Goal: Task Accomplishment & Management: Manage account settings

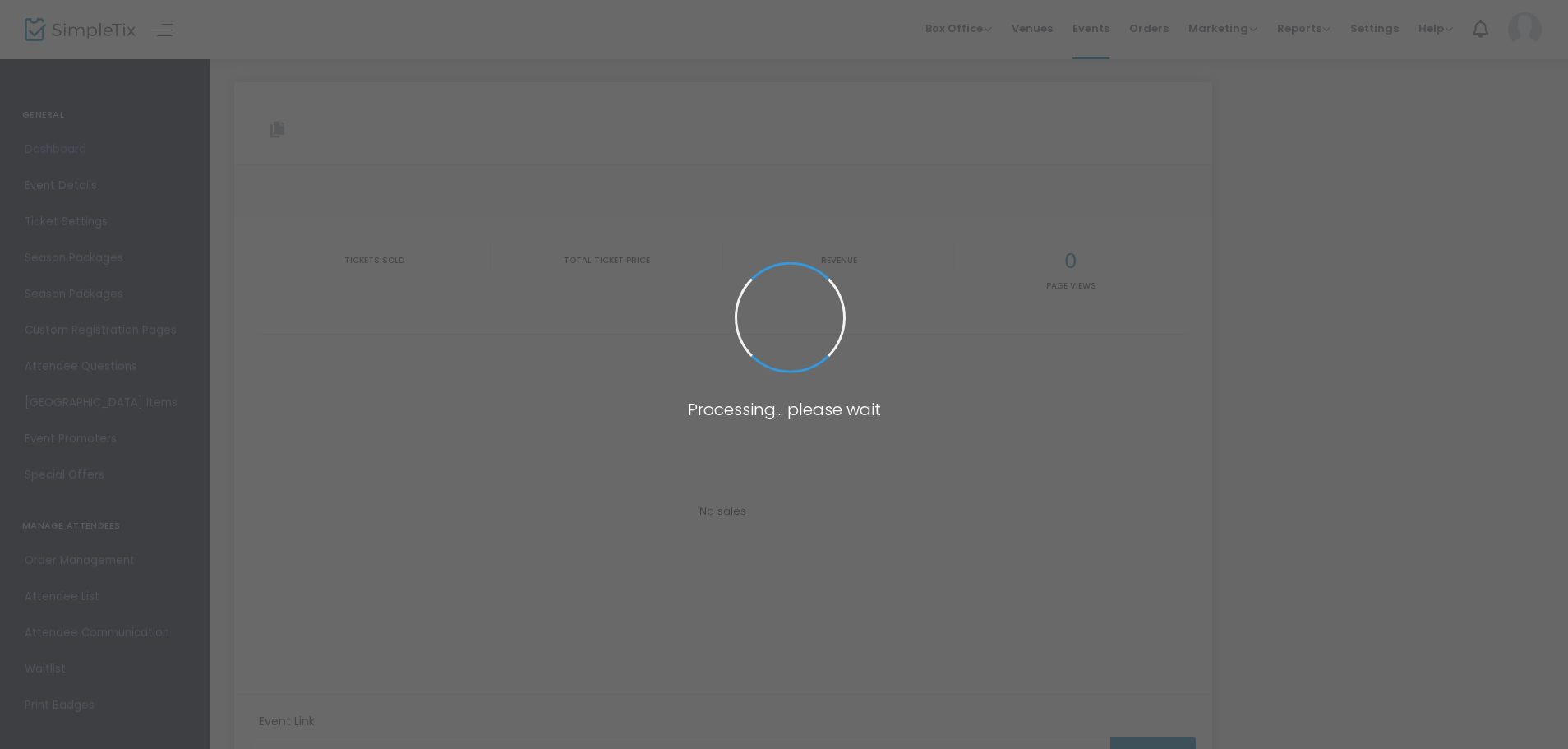
type input "https://www.simpletix.com/e/rh-2025-ticket-test-tickets-225564"
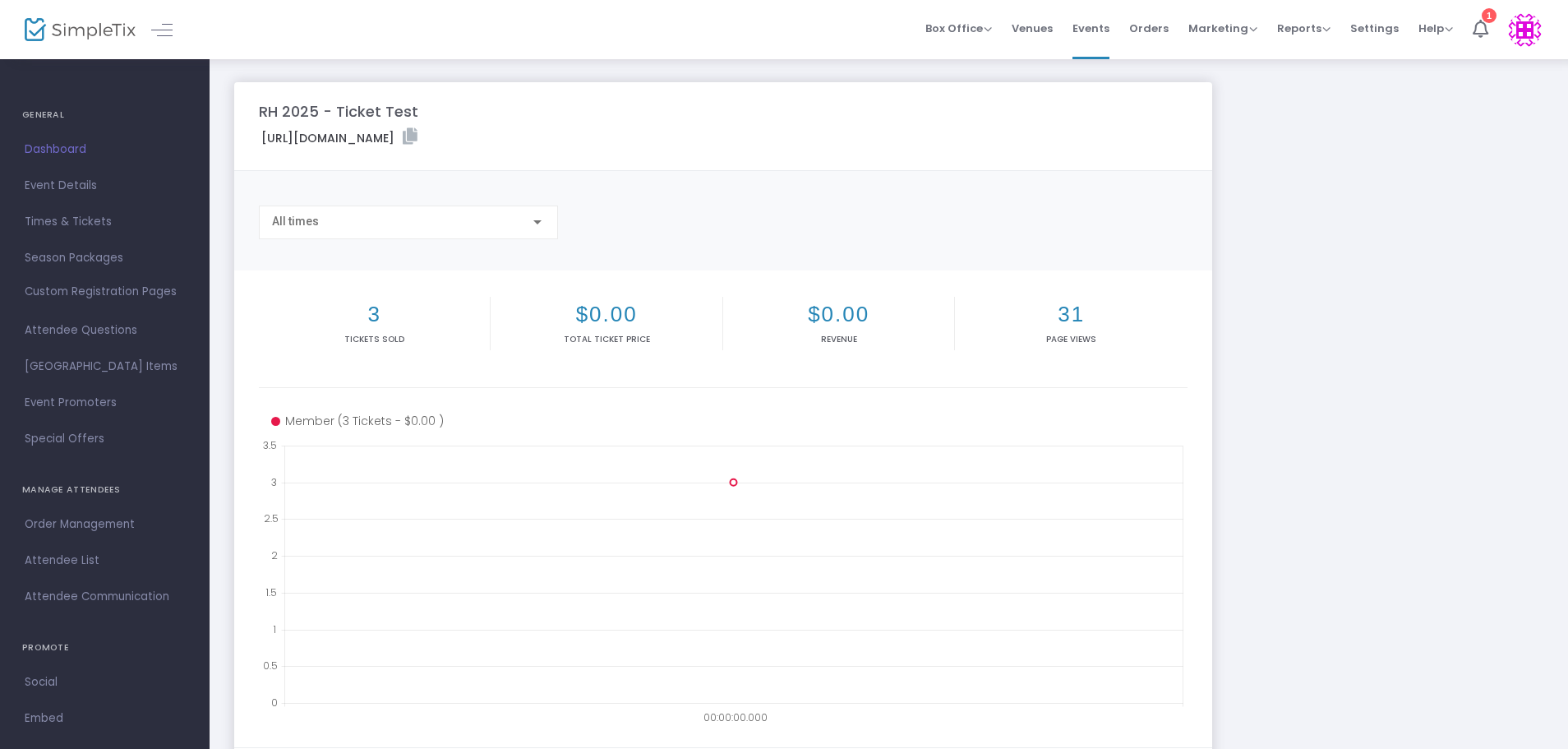
click at [1152, 27] on span "Orders" at bounding box center [1149, 28] width 39 height 42
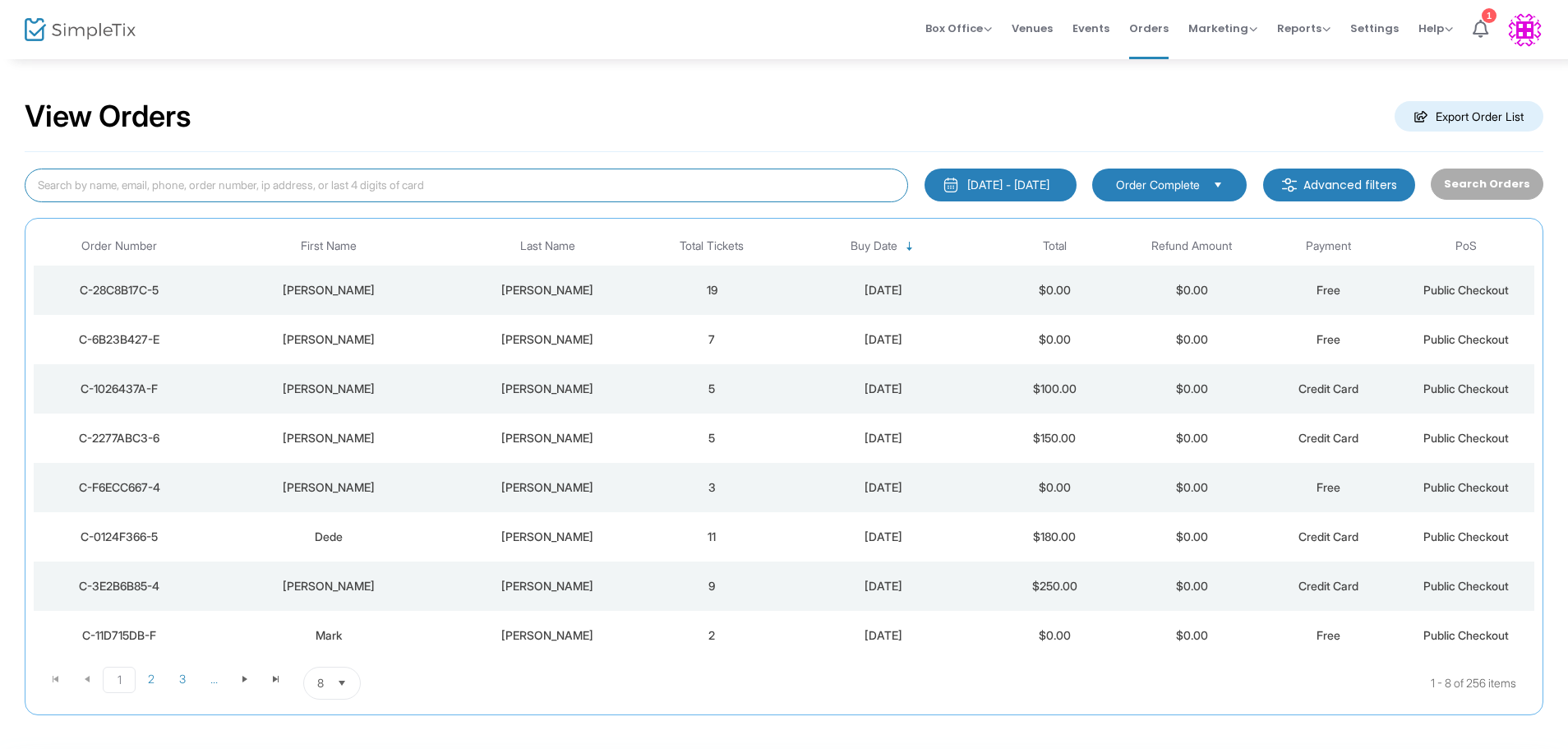
click at [320, 189] on input at bounding box center [466, 185] width 884 height 33
type input "grossman"
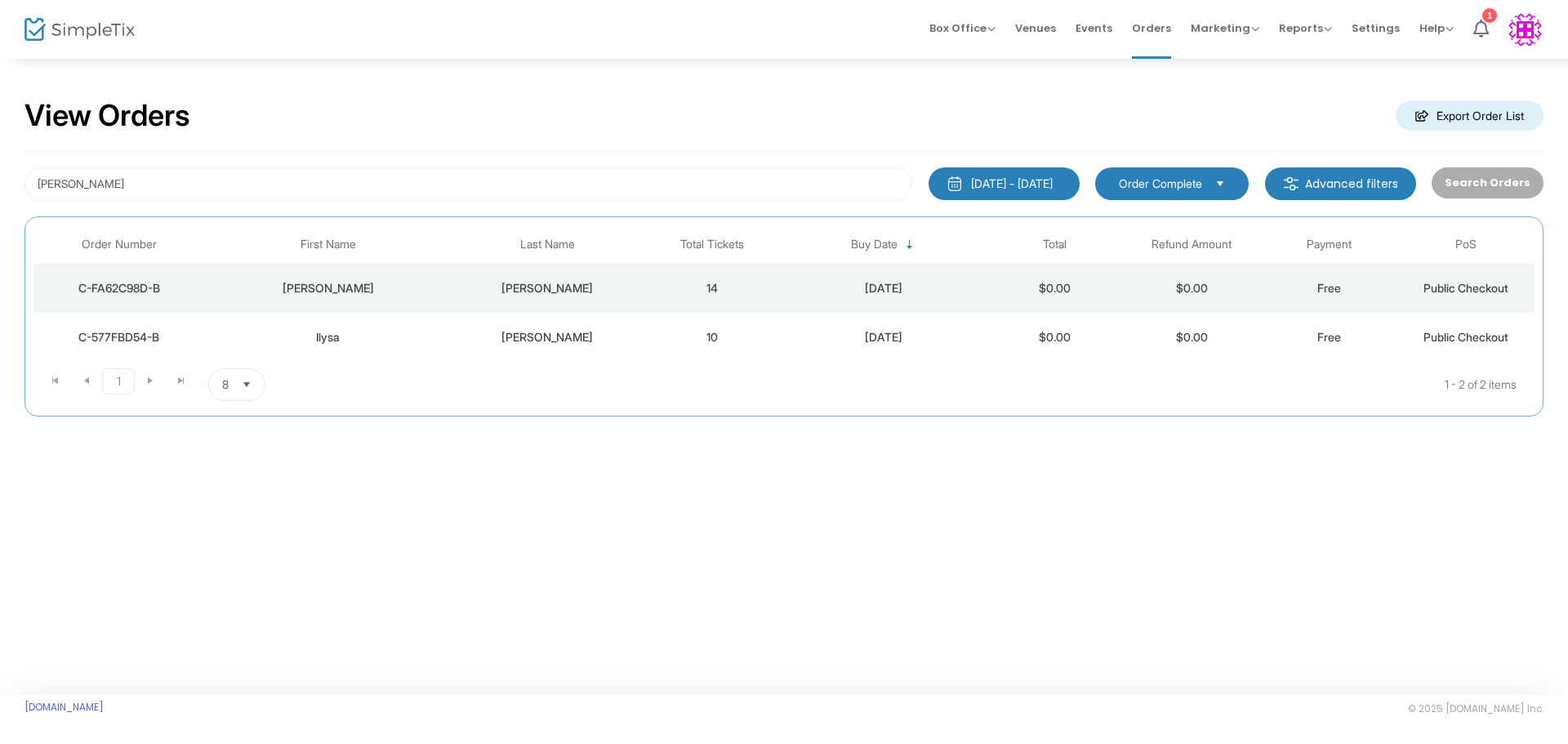
click at [126, 288] on div "C-FA62C98D-B" at bounding box center [120, 288] width 163 height 17
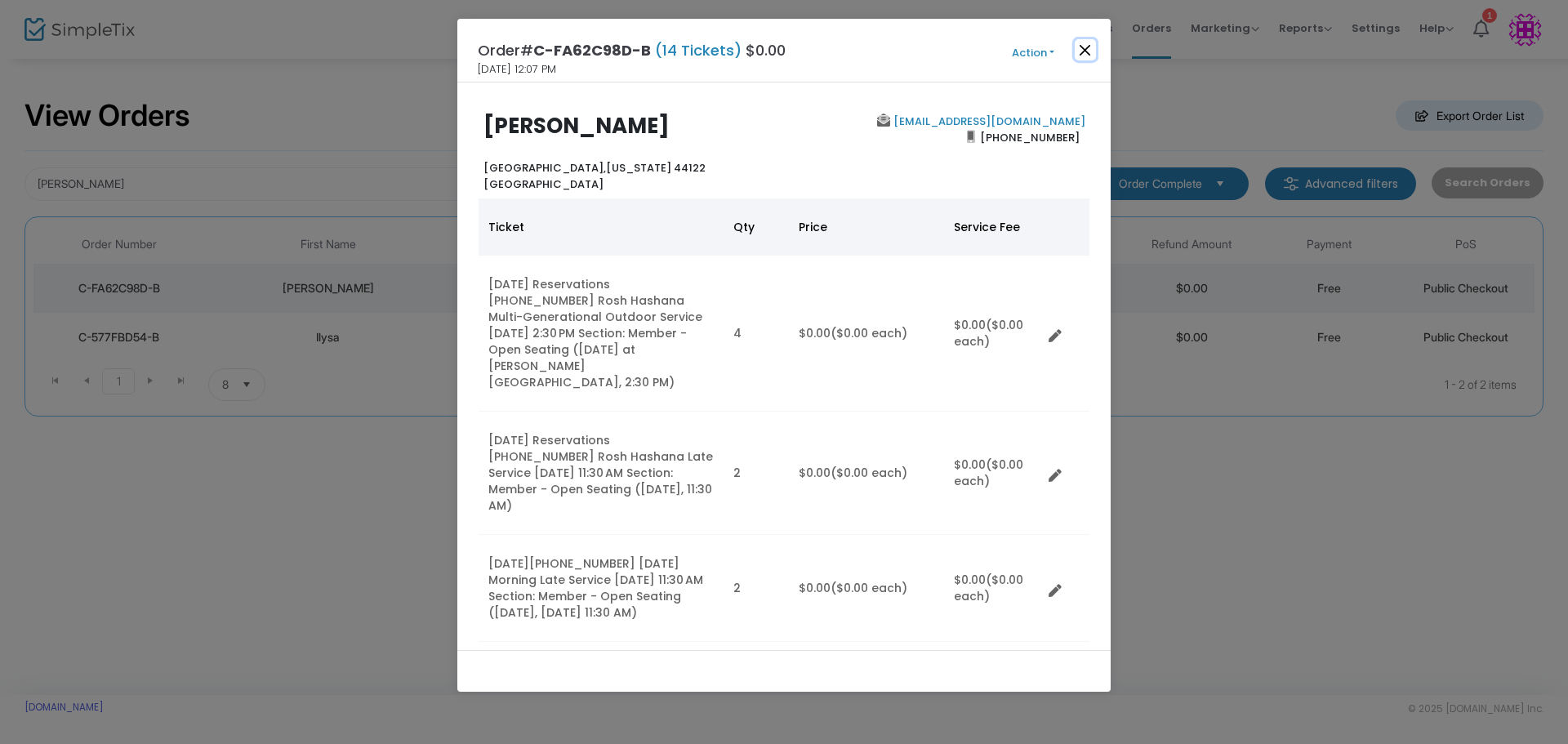
click at [1087, 49] on button "Close" at bounding box center [1086, 50] width 21 height 21
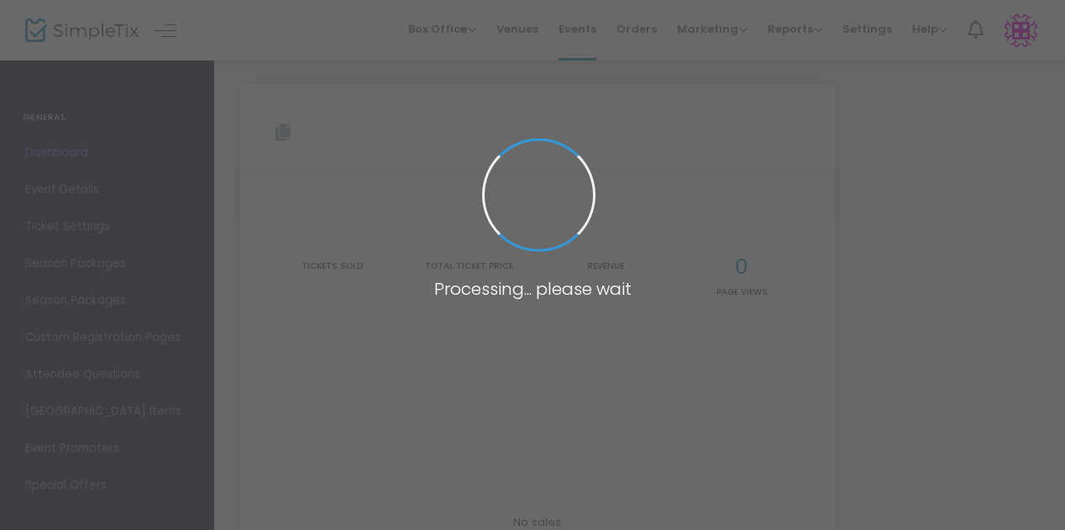
type input "https://www.simpletix.com/e/rh-2025-ticket-test-tickets-225564"
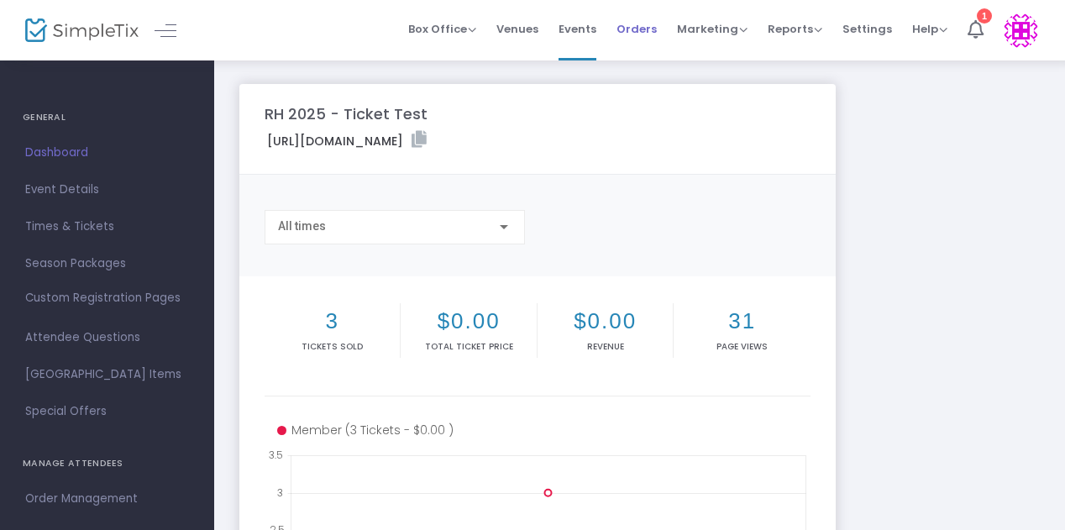
click at [640, 27] on span "Orders" at bounding box center [636, 29] width 40 height 43
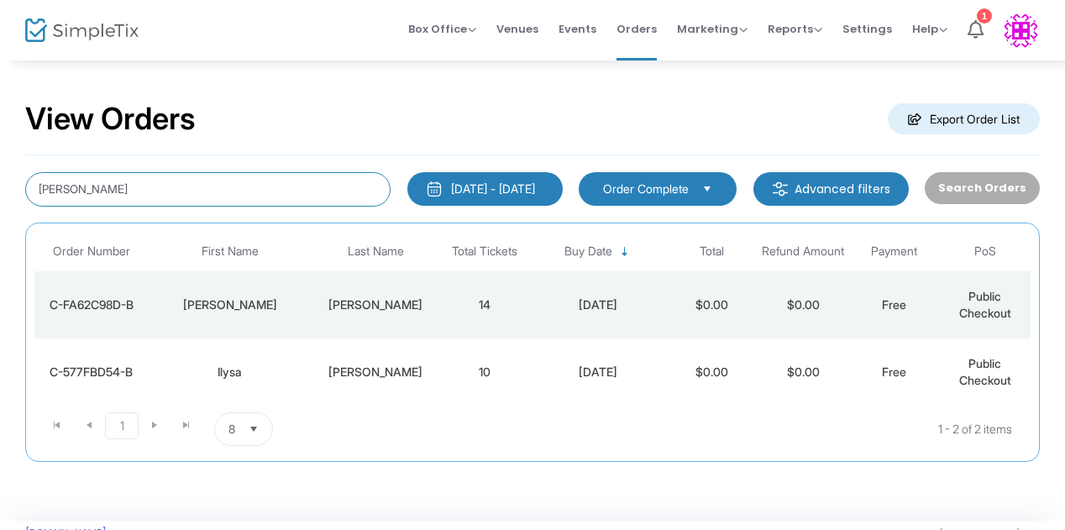
drag, startPoint x: 107, startPoint y: 191, endPoint x: -2, endPoint y: 191, distance: 109.2
click at [0, 191] on html "Processing... please wait Box Office Sell Tickets Bookings Sell Season Pass Ven…" at bounding box center [532, 265] width 1065 height 530
type input "williams"
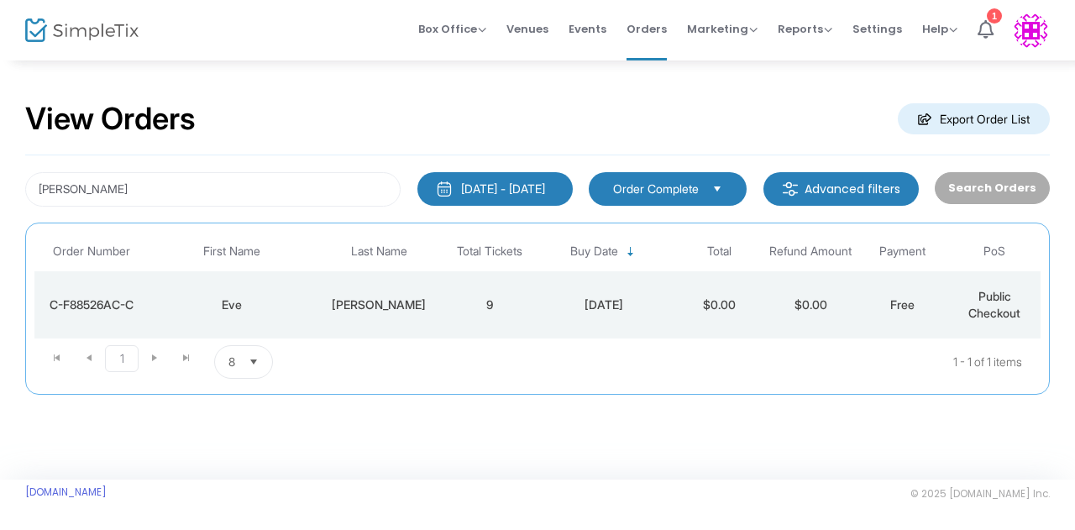
click at [91, 301] on div "C-F88526AC-C" at bounding box center [92, 304] width 107 height 17
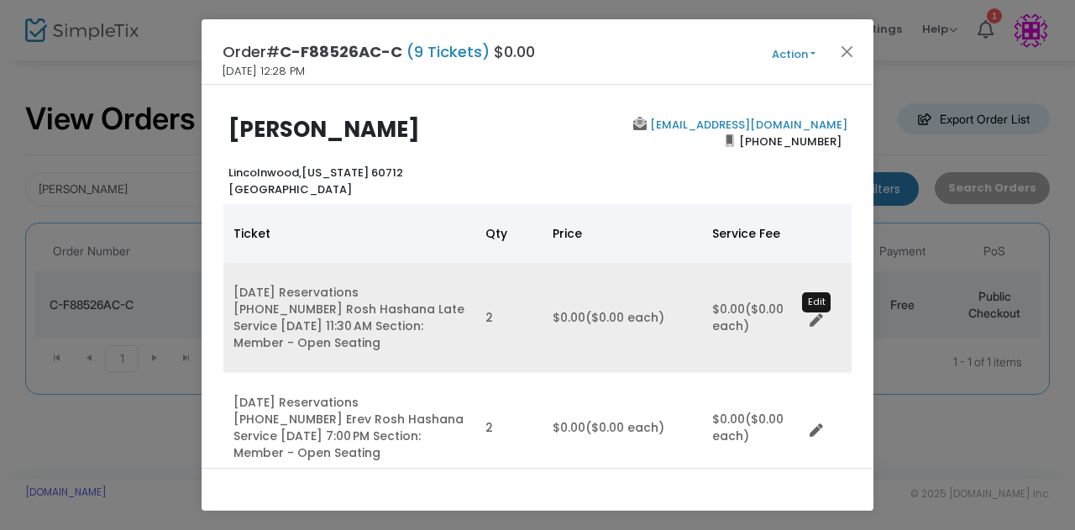
click at [811, 315] on icon "Data table" at bounding box center [815, 320] width 13 height 13
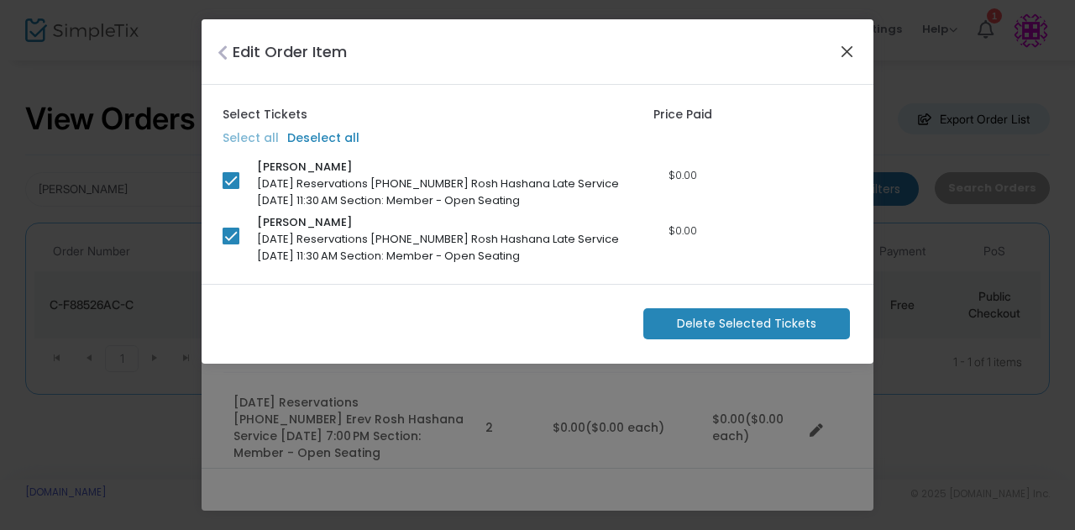
click at [846, 43] on button "Close" at bounding box center [847, 51] width 22 height 22
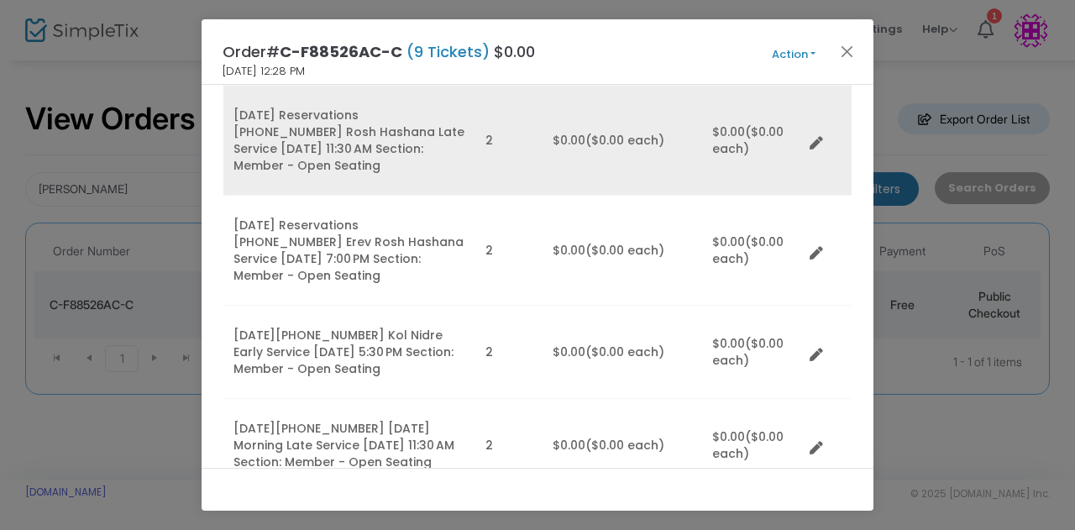
click at [313, 123] on td "Rosh Hashanah Reservations 2025 ~ 5786 Rosh Hashana Late Service 9/23/2025 11:3…" at bounding box center [349, 141] width 252 height 110
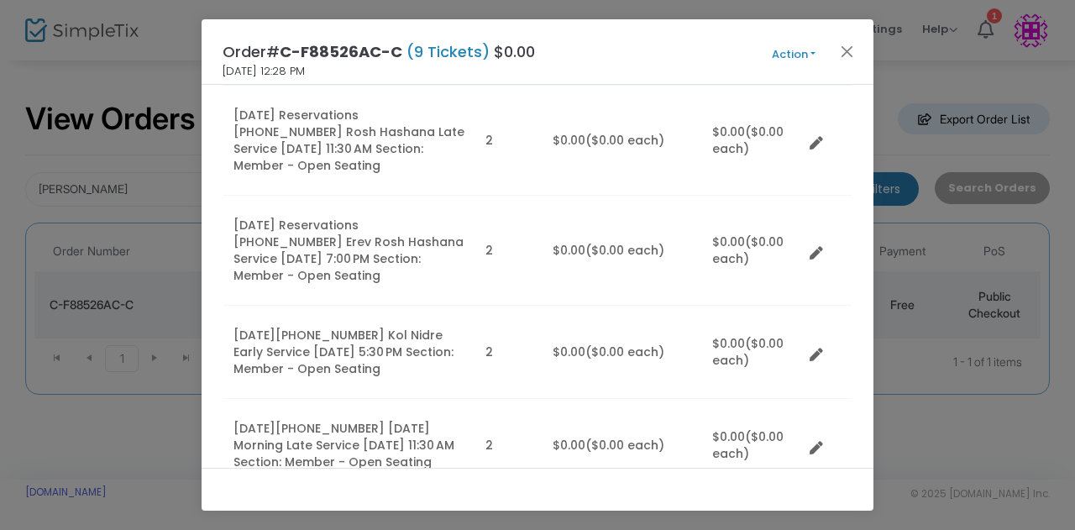
click at [814, 50] on button "Action" at bounding box center [793, 54] width 101 height 18
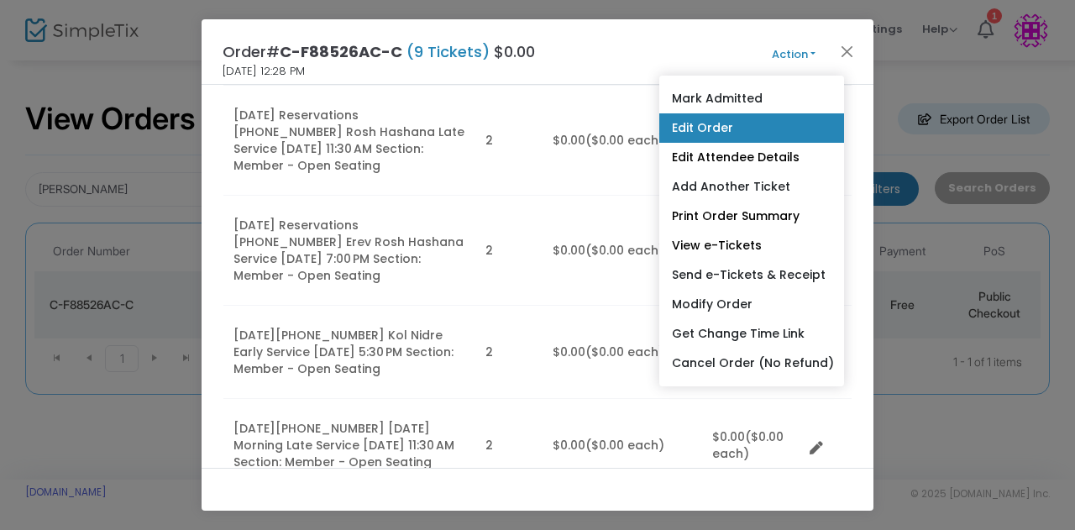
click at [719, 134] on link "Edit Order" at bounding box center [751, 127] width 185 height 29
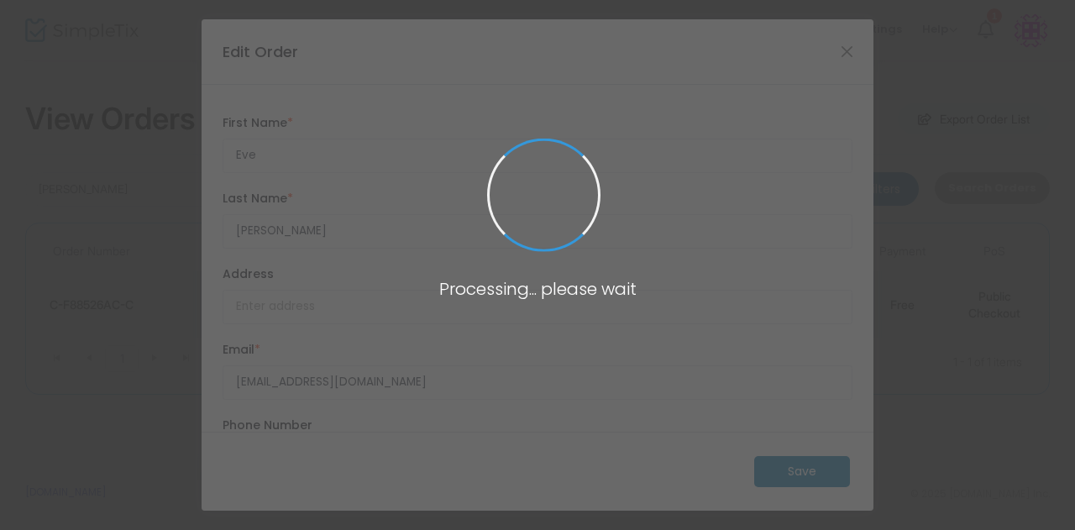
type input "Illinois"
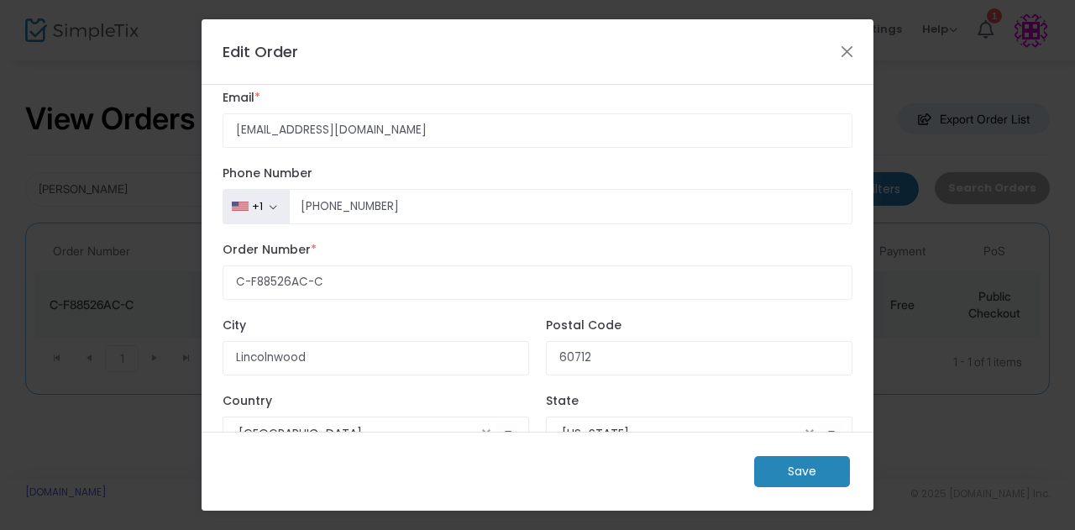
scroll to position [295, 0]
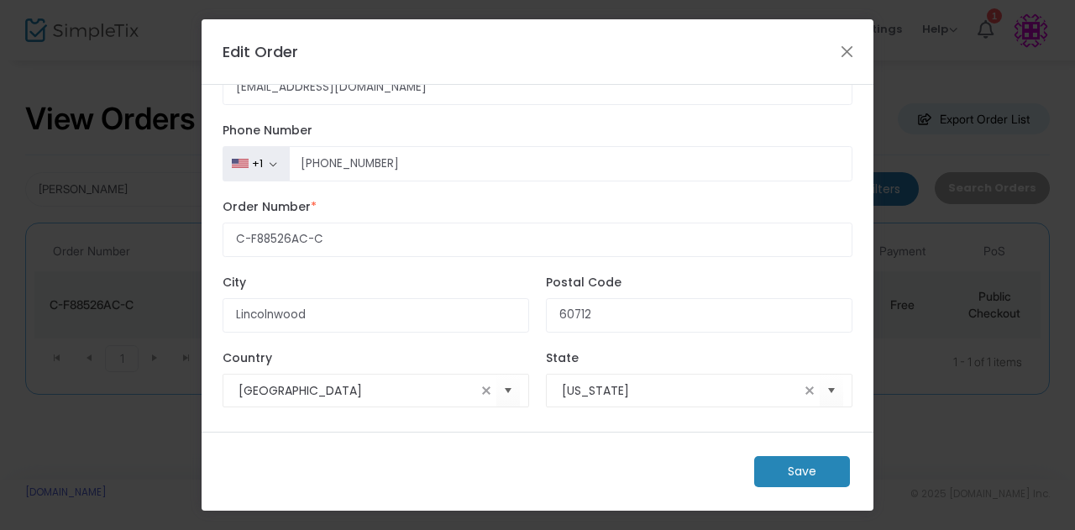
click at [793, 477] on m-button "Save" at bounding box center [802, 471] width 96 height 31
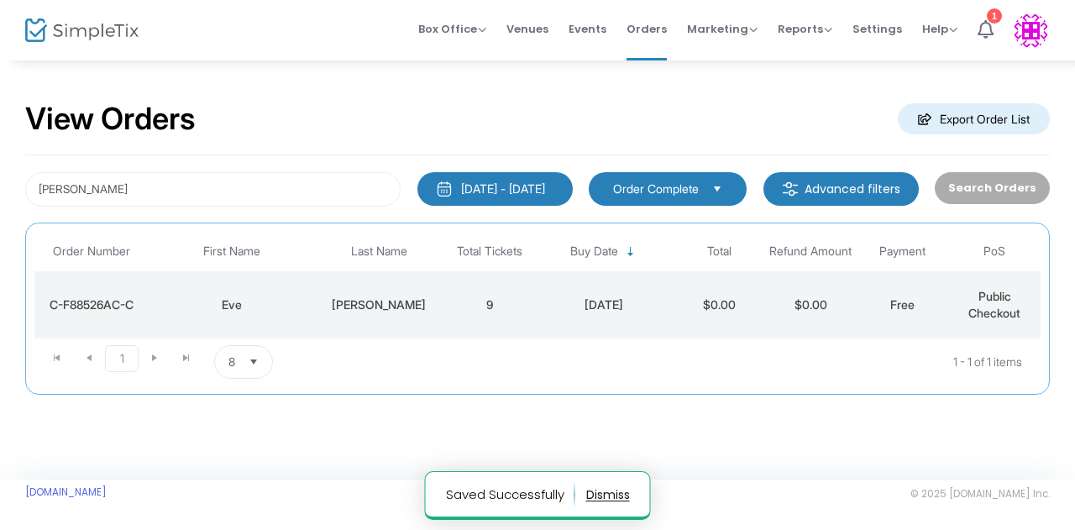
click at [99, 296] on div "C-F88526AC-C" at bounding box center [92, 304] width 107 height 17
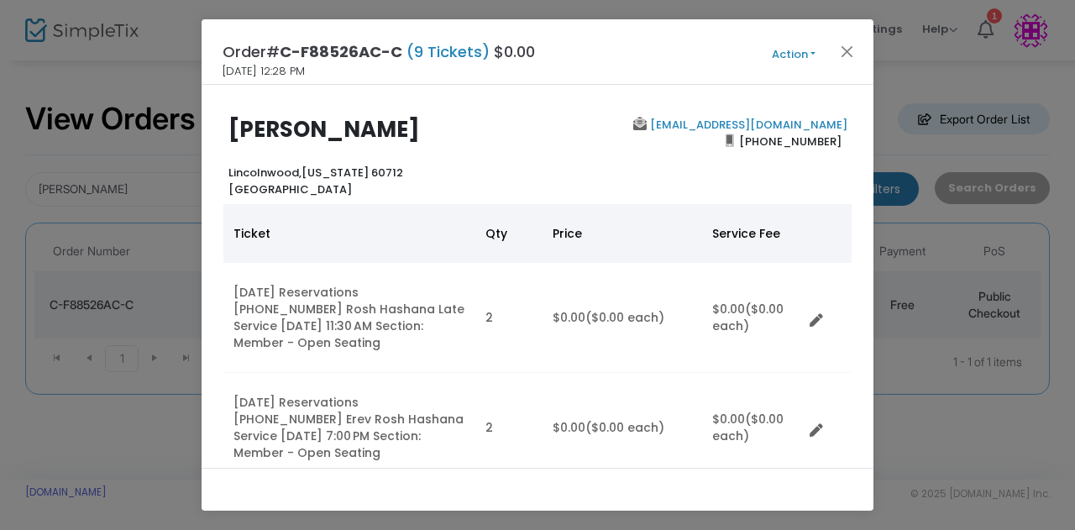
click at [816, 51] on button "Action" at bounding box center [793, 54] width 101 height 18
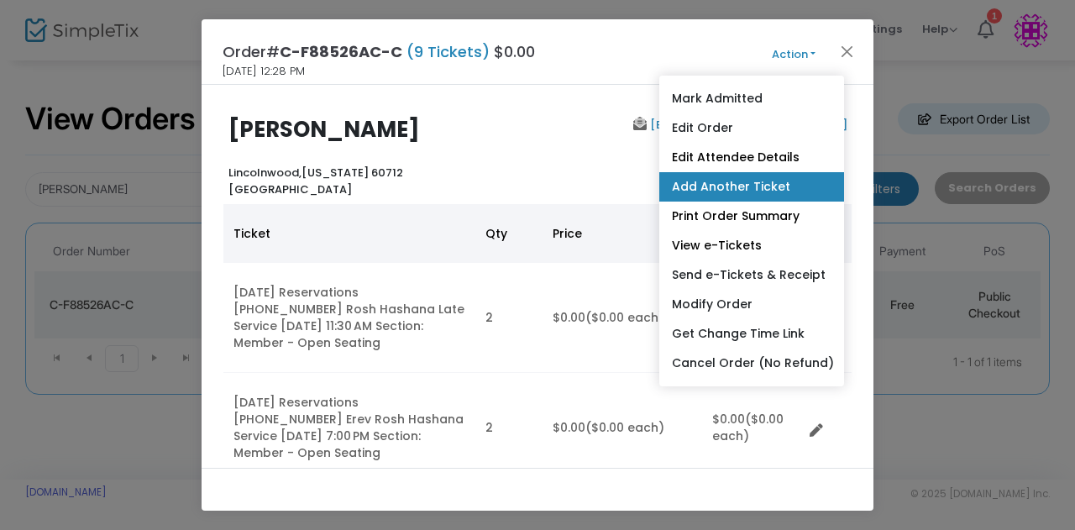
click at [729, 177] on link "Add Another Ticket" at bounding box center [751, 186] width 185 height 29
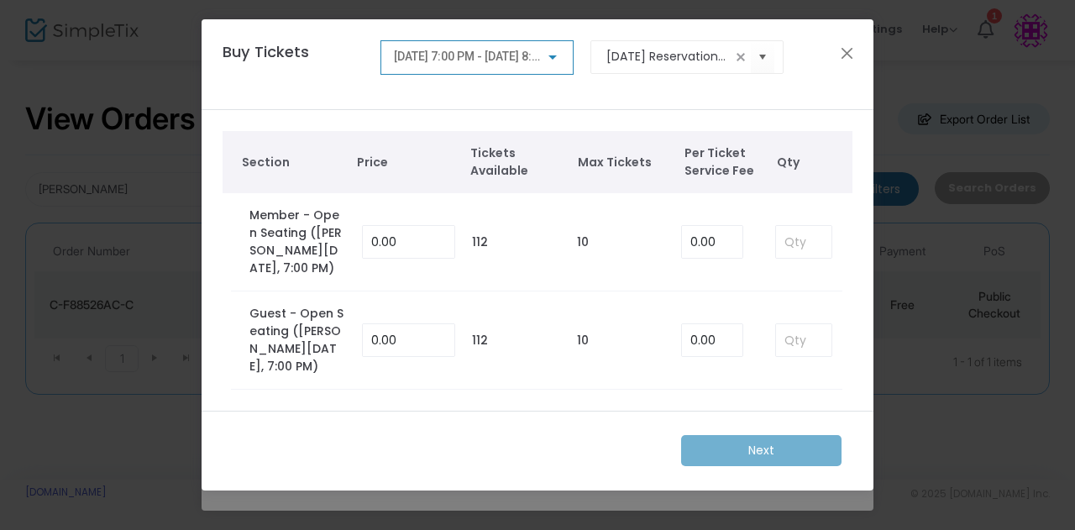
click at [556, 57] on div at bounding box center [552, 57] width 8 height 4
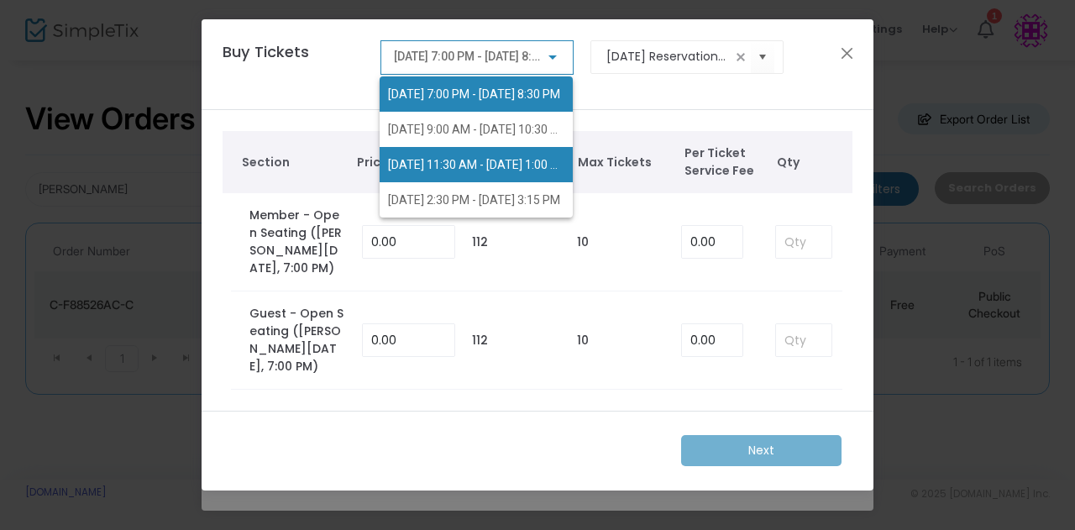
click at [501, 154] on span "9/23/2025 @ 11:30 AM - 9/23/2025 @ 1:00 PM" at bounding box center [476, 164] width 176 height 35
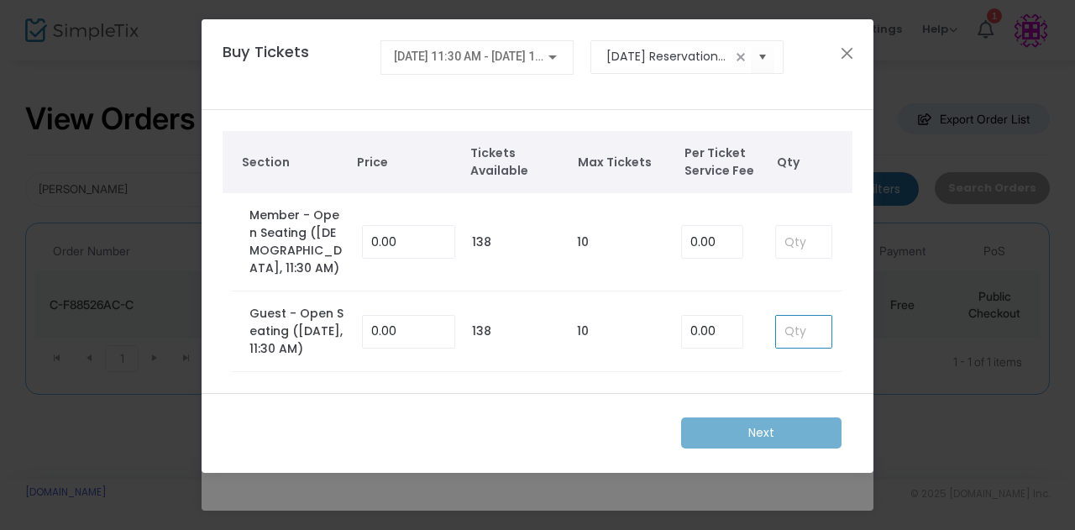
click at [799, 338] on input at bounding box center [803, 332] width 55 height 32
type input "1"
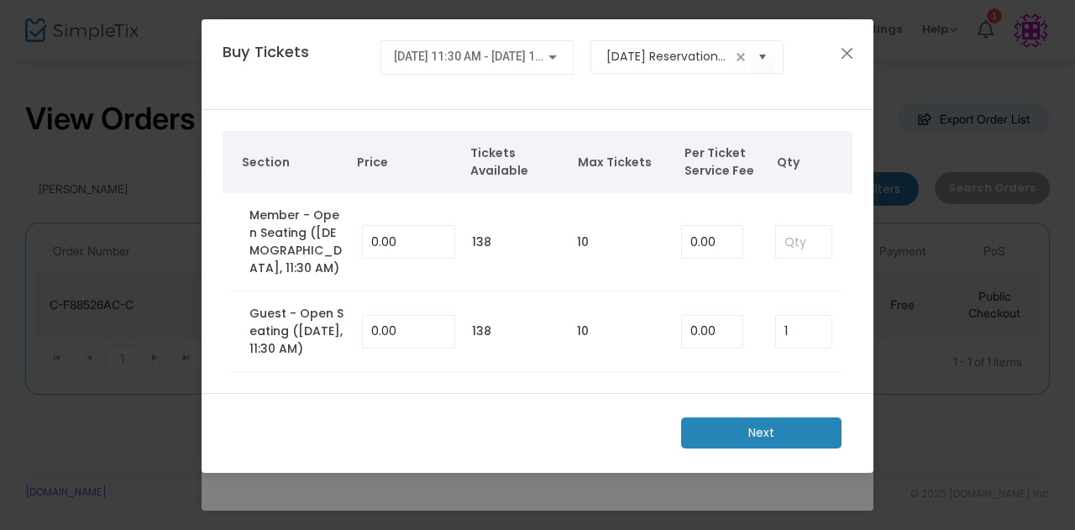
click at [754, 444] on m-button "Next" at bounding box center [761, 432] width 160 height 31
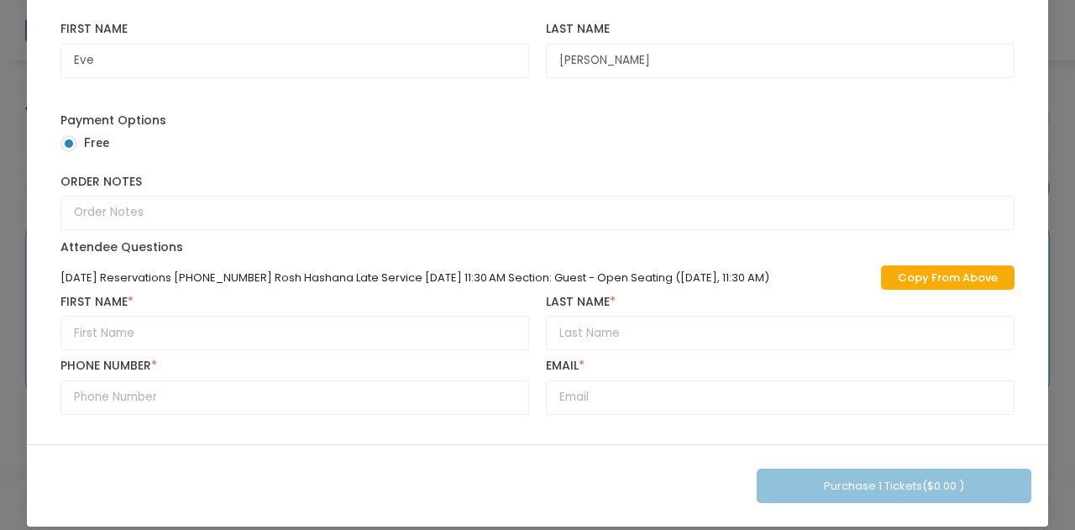
scroll to position [181, 0]
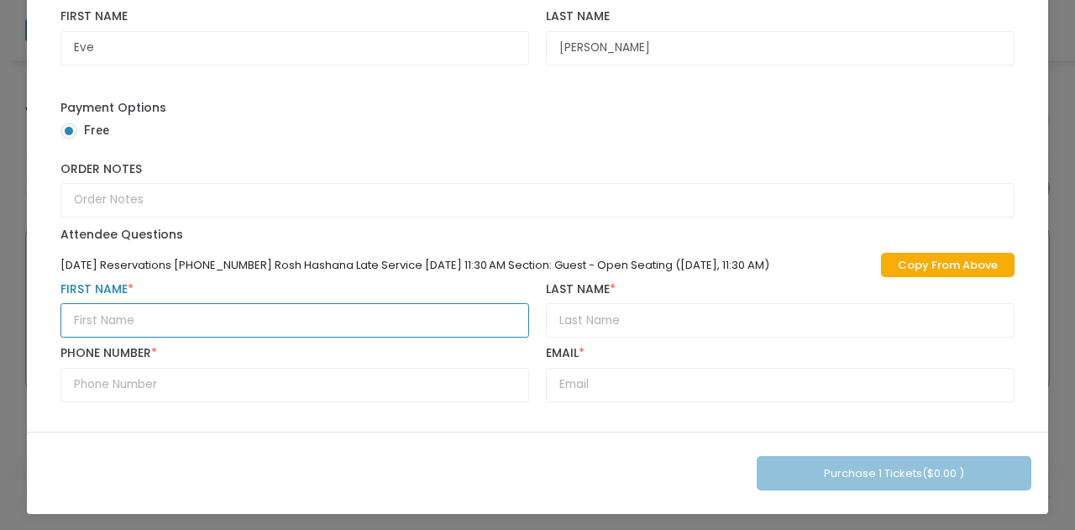
click at [227, 317] on input "text" at bounding box center [294, 320] width 469 height 34
type input "Joan"
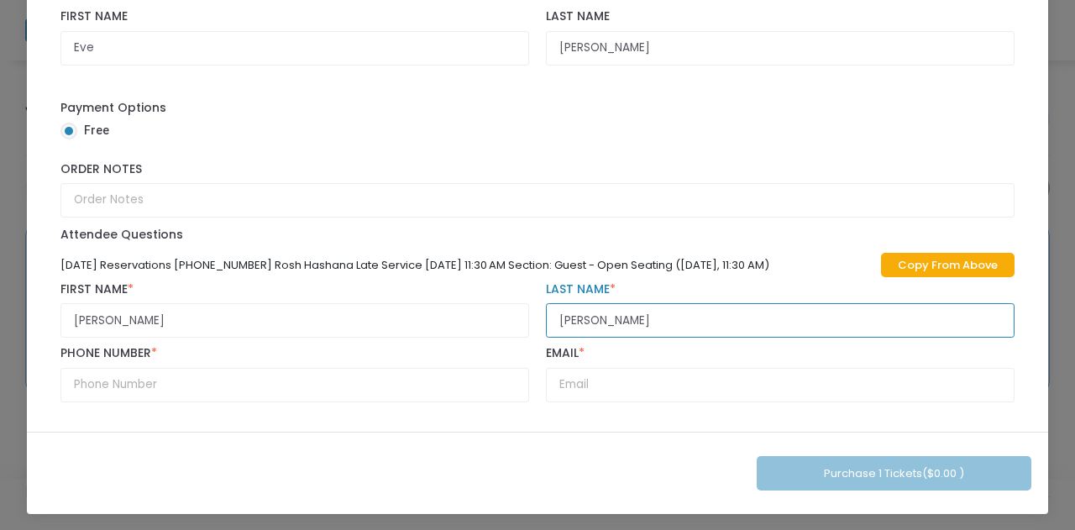
type input "Evans"
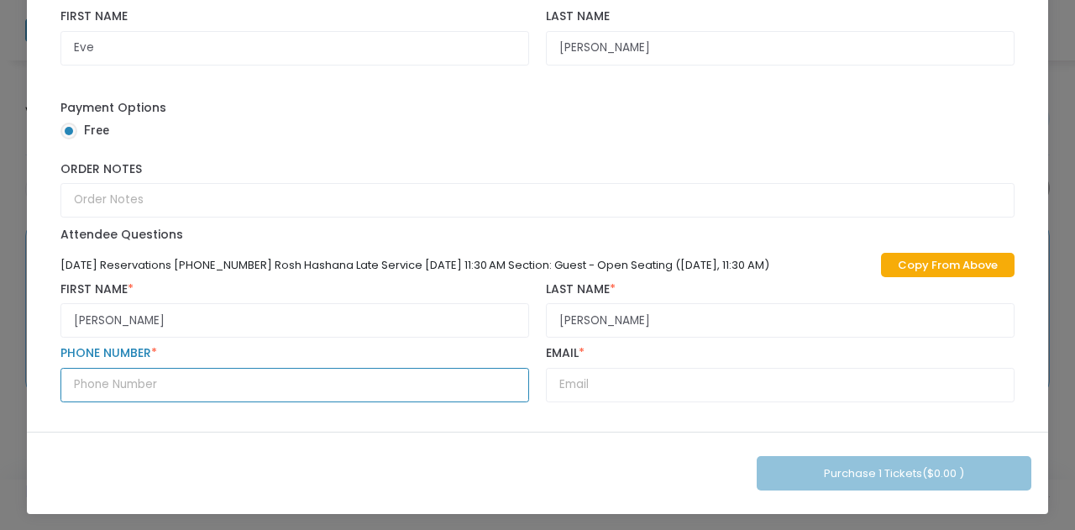
click at [123, 380] on input "text" at bounding box center [294, 385] width 469 height 34
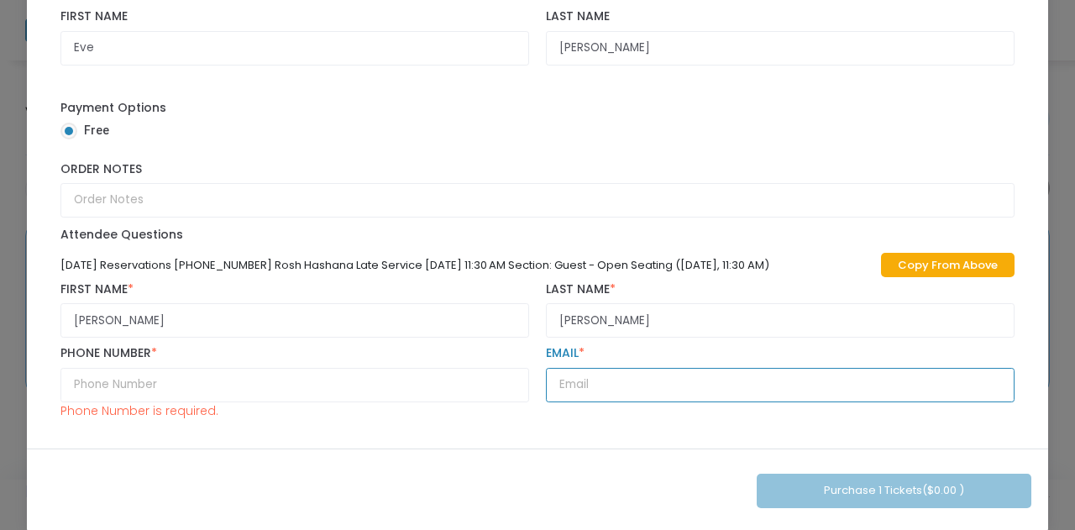
click at [582, 375] on input "text" at bounding box center [780, 385] width 469 height 34
click at [574, 379] on input "text" at bounding box center [780, 385] width 469 height 34
click at [573, 380] on input "text" at bounding box center [780, 385] width 469 height 34
type input "willieve@comcast.net"
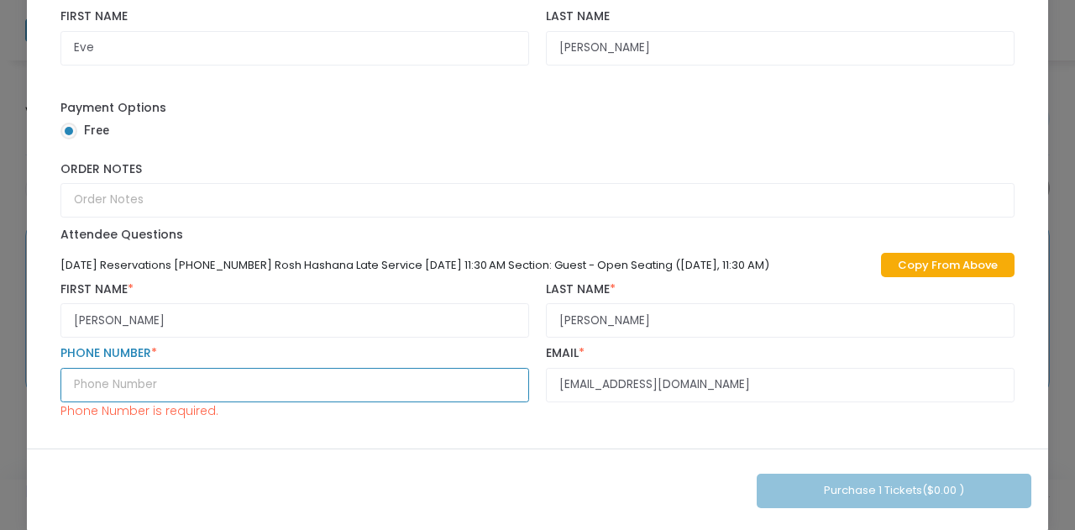
click at [197, 382] on input "text" at bounding box center [294, 385] width 469 height 34
